Goal: Task Accomplishment & Management: Use online tool/utility

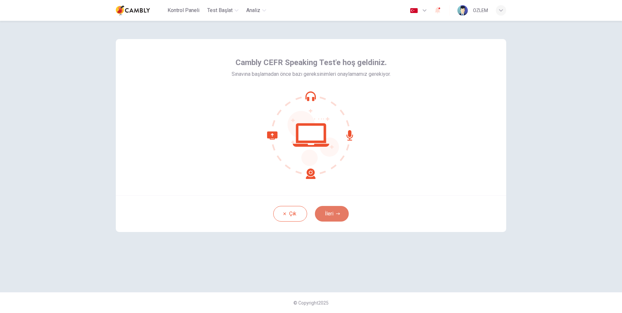
click at [334, 210] on button "İleri" at bounding box center [332, 214] width 34 height 16
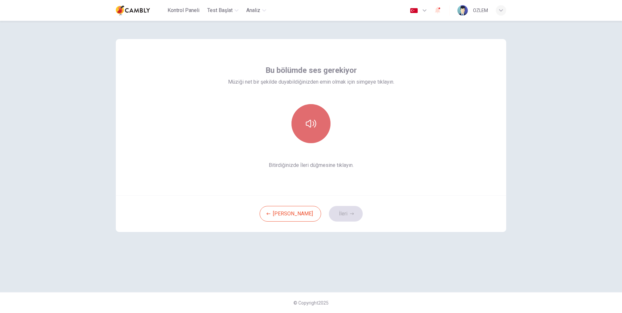
click at [309, 135] on button "button" at bounding box center [311, 123] width 39 height 39
click at [335, 214] on button "İleri" at bounding box center [346, 214] width 34 height 16
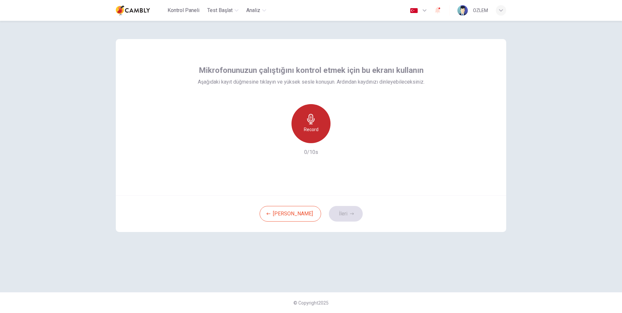
click at [315, 116] on icon "button" at bounding box center [311, 119] width 10 height 10
click at [332, 214] on button "İleri" at bounding box center [346, 214] width 34 height 16
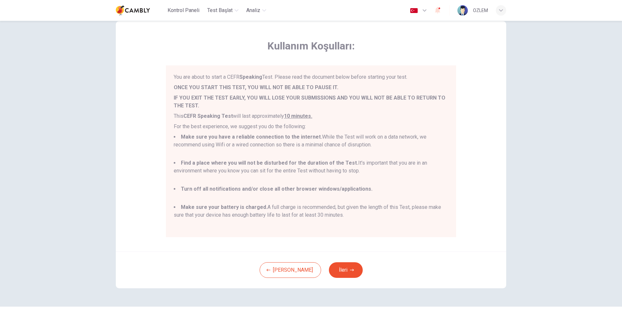
scroll to position [32, 0]
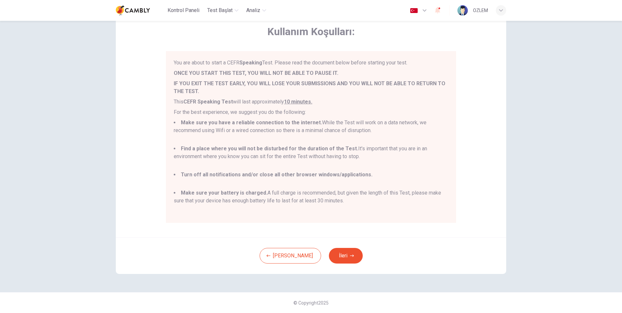
drag, startPoint x: 346, startPoint y: 201, endPoint x: 168, endPoint y: 53, distance: 231.6
click at [168, 53] on div "You are about to start a CEFR Speaking Test. Please read the document below bef…" at bounding box center [311, 137] width 290 height 172
copy div "You are about to start a CEFR Speaking Test. Please read the document below bef…"
click at [344, 257] on button "İleri" at bounding box center [346, 256] width 34 height 16
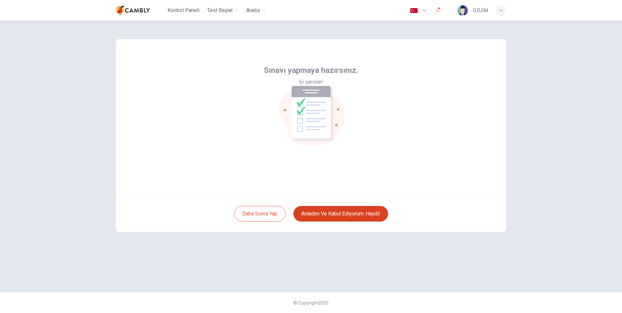
scroll to position [0, 0]
click at [344, 213] on button "Anladım ve kabul ediyorum. Haydi!" at bounding box center [341, 214] width 95 height 16
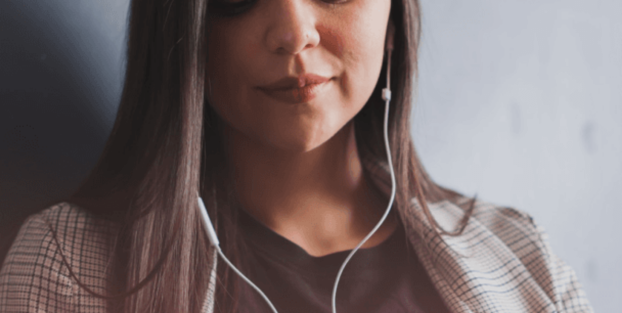
drag, startPoint x: 258, startPoint y: 153, endPoint x: 138, endPoint y: 155, distance: 120.1
click at [86, 110] on span "Please make sure your headset is on." at bounding box center [43, 107] width 86 height 6
drag, startPoint x: 130, startPoint y: 151, endPoint x: 173, endPoint y: 187, distance: 56.2
click at [173, 118] on div "Please make sure your headset is on. Follow the instructions on each screen. Be…" at bounding box center [311, 111] width 622 height 16
drag, startPoint x: 190, startPoint y: 199, endPoint x: 145, endPoint y: 168, distance: 55.7
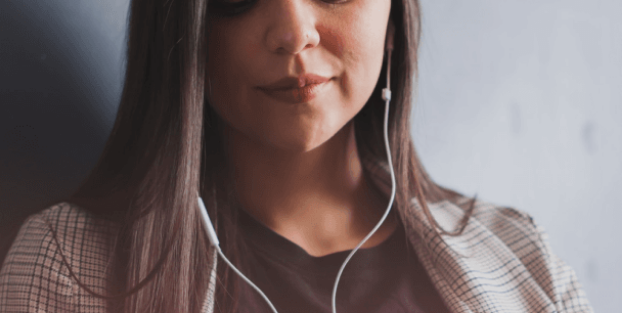
click at [145, 118] on div "Please make sure your headset is on. Follow the instructions on each screen. Be…" at bounding box center [311, 111] width 622 height 16
click at [8, 32] on icon "button" at bounding box center [5, 35] width 8 height 6
click at [21, 34] on button "Devam Et" at bounding box center [10, 47] width 21 height 26
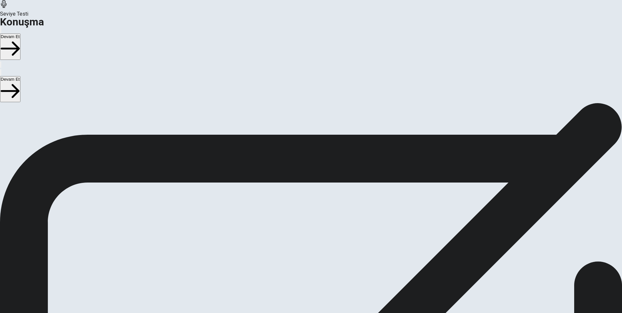
drag, startPoint x: 133, startPoint y: 150, endPoint x: 196, endPoint y: 168, distance: 65.1
click at [196, 118] on p "In order to adjust your microphone volume , please answer the practice question…" at bounding box center [311, 115] width 622 height 8
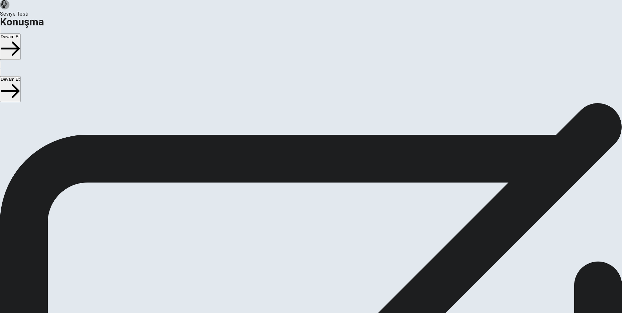
click at [21, 34] on button "Devam Et" at bounding box center [10, 47] width 21 height 26
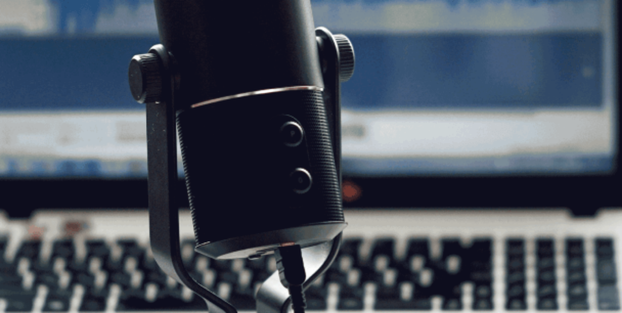
click at [21, 34] on button "Devam Et" at bounding box center [10, 47] width 21 height 26
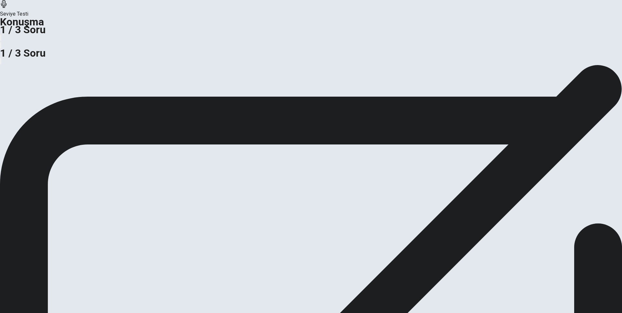
drag, startPoint x: 172, startPoint y: 159, endPoint x: 138, endPoint y: 152, distance: 34.9
click at [138, 72] on span "Do you think it is better for businesses to focus on expanding globally or loca…" at bounding box center [92, 68] width 184 height 6
drag, startPoint x: 139, startPoint y: 151, endPoint x: 179, endPoint y: 160, distance: 40.4
click at [179, 72] on span "Do you think it is better for businesses to focus on expanding globally or loca…" at bounding box center [92, 68] width 184 height 6
drag, startPoint x: 186, startPoint y: 178, endPoint x: 240, endPoint y: 180, distance: 54.1
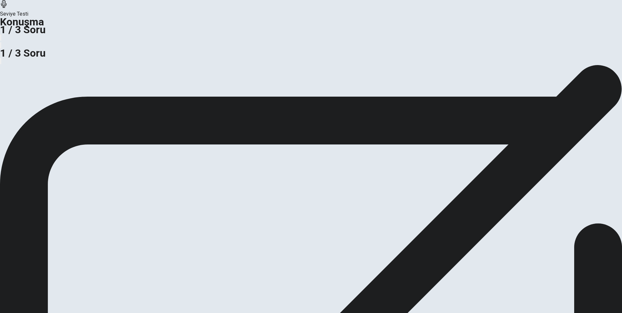
click at [240, 80] on div "Do you think it is better for businesses to focus on expanding globally or loca…" at bounding box center [311, 73] width 622 height 16
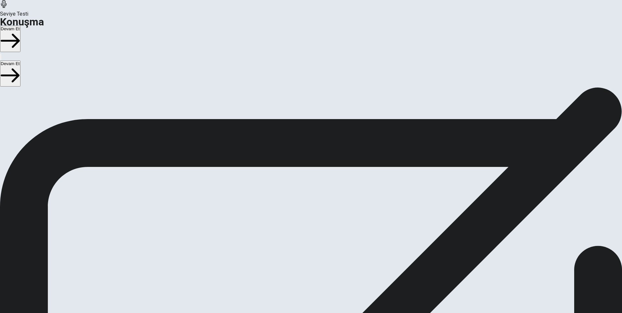
click at [21, 26] on button "Devam Et" at bounding box center [10, 39] width 21 height 26
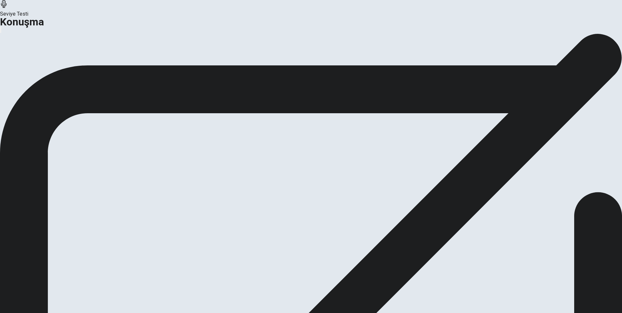
click at [49, 66] on button "Devam Et" at bounding box center [35, 61] width 28 height 9
